Goal: Transaction & Acquisition: Purchase product/service

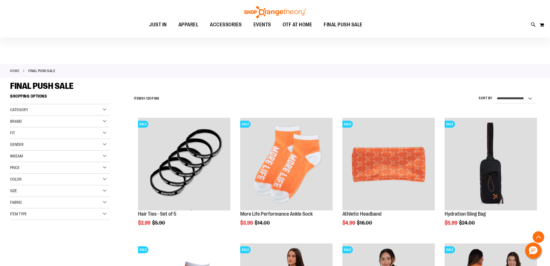
scroll to position [467, 0]
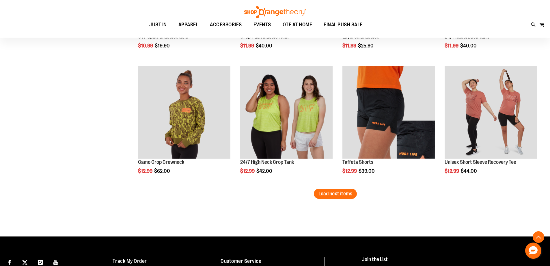
scroll to position [1046, 0]
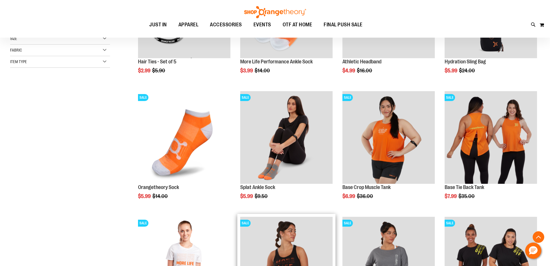
scroll to position [237, 0]
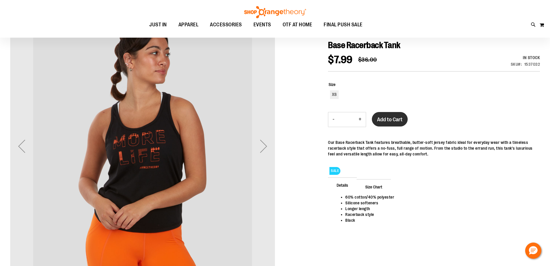
scroll to position [6, 0]
